Goal: Find specific page/section: Find specific page/section

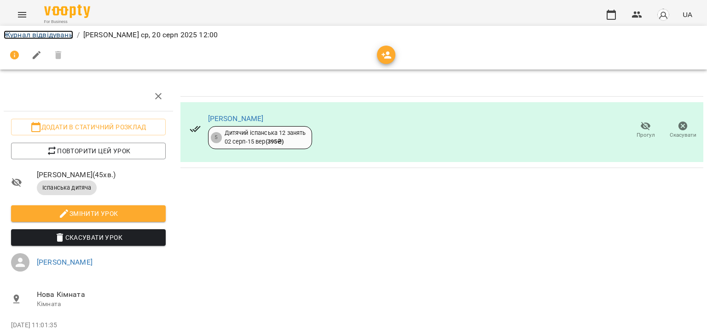
click at [65, 37] on link "Журнал відвідувань" at bounding box center [39, 34] width 70 height 9
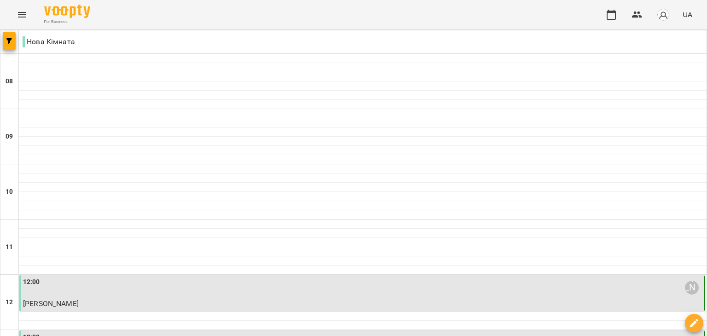
scroll to position [220, 0]
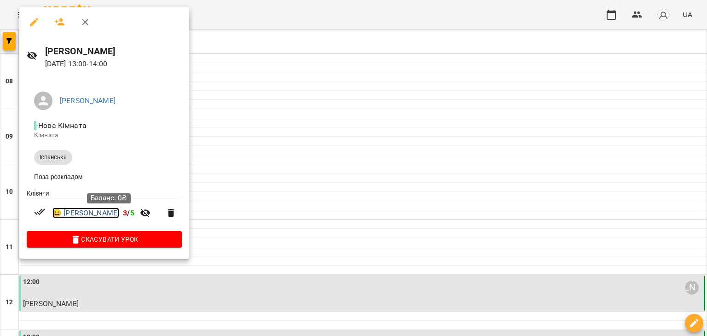
click at [93, 215] on link "😀 [PERSON_NAME]" at bounding box center [85, 213] width 67 height 11
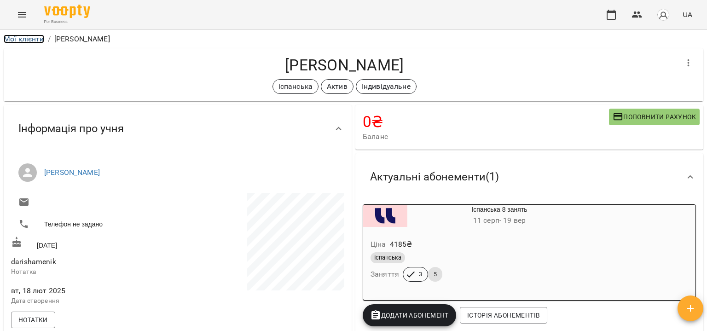
click at [36, 41] on link "Мої клієнти" at bounding box center [24, 39] width 41 height 9
